Goal: Transaction & Acquisition: Purchase product/service

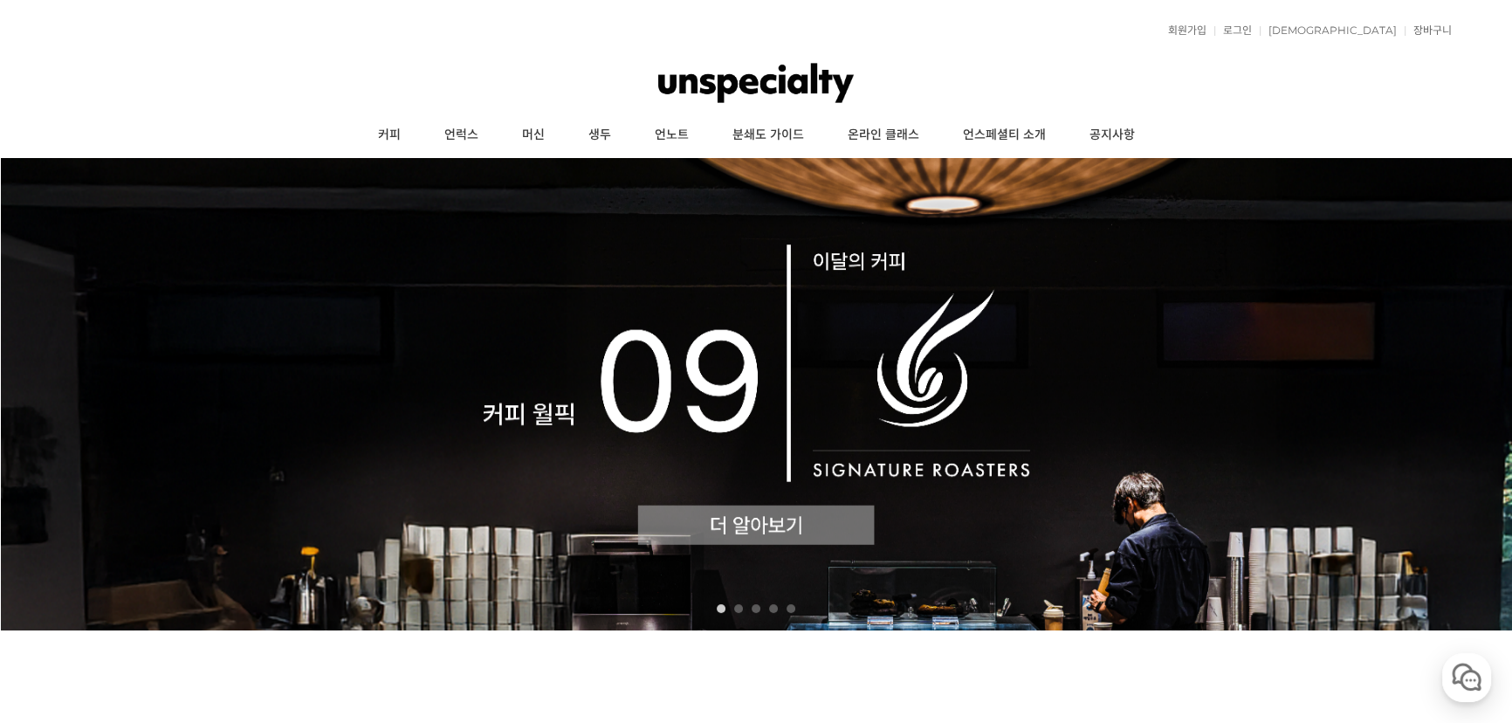
click at [640, 241] on img at bounding box center [756, 394] width 1512 height 472
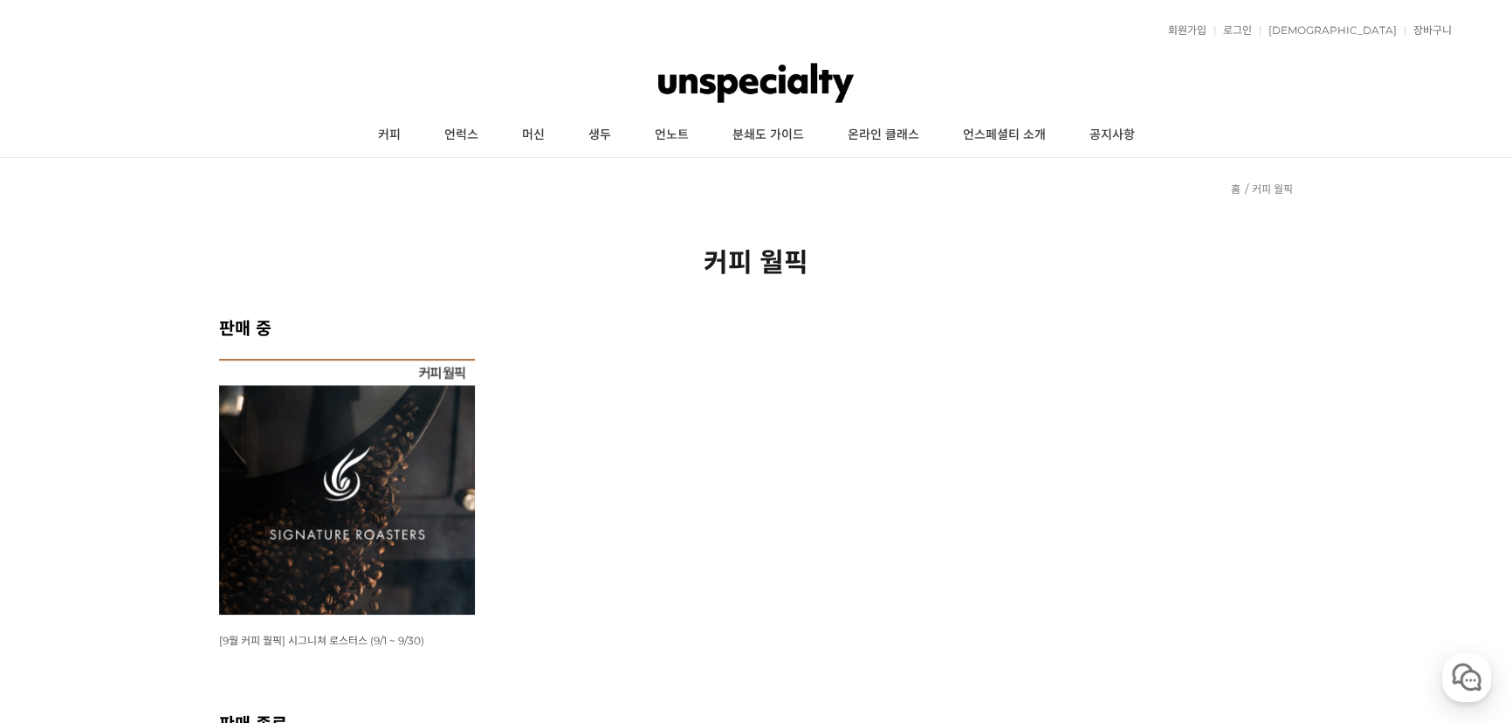
click at [405, 395] on img at bounding box center [347, 487] width 256 height 256
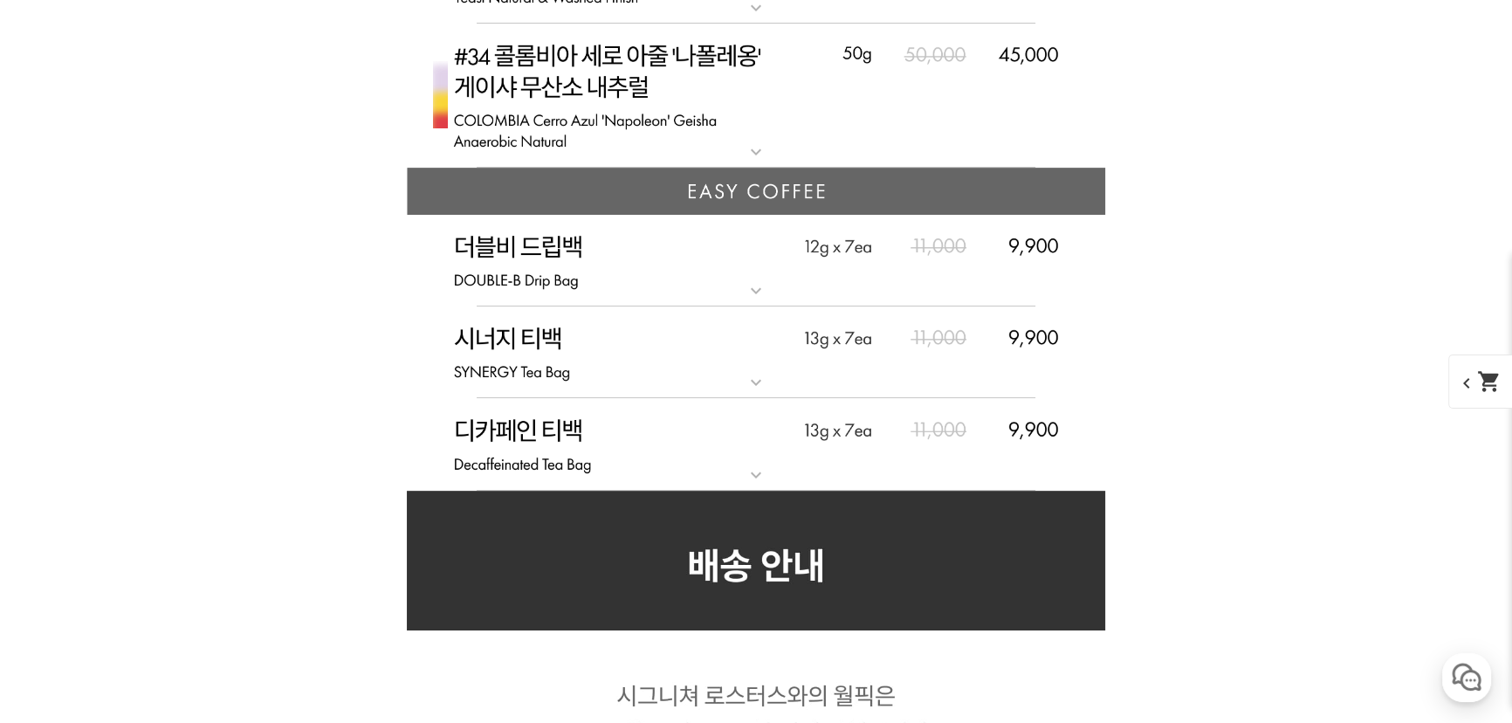
scroll to position [9784, 0]
